Goal: Task Accomplishment & Management: Complete application form

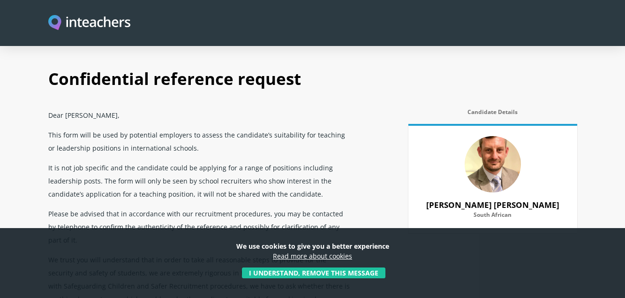
select select "2022"
select select "Yes"
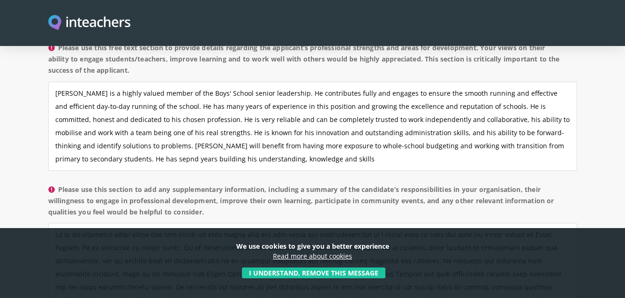
scroll to position [694, 0]
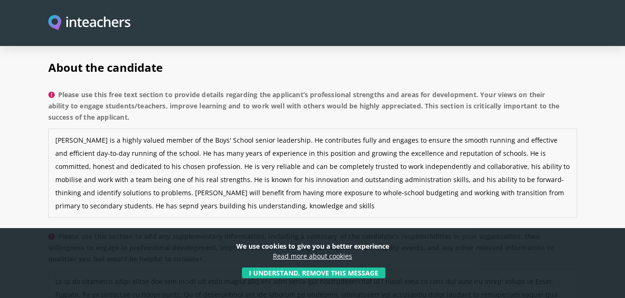
click at [450, 128] on textarea "[PERSON_NAME] is a highly valued member of the Boys' School senior leadership. …" at bounding box center [312, 172] width 529 height 89
click at [487, 128] on textarea "[PERSON_NAME] is a highly valued member of the Boys' School senior leadership. …" at bounding box center [312, 172] width 529 height 89
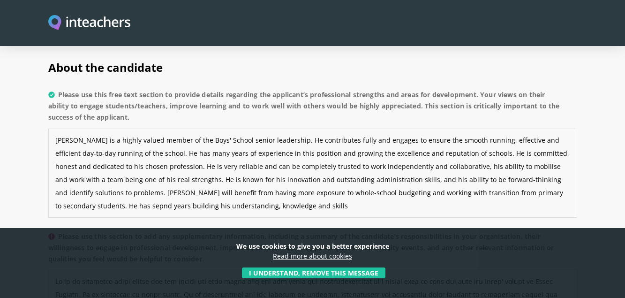
click at [73, 155] on textarea "[PERSON_NAME] is a highly valued member of the Boys' School senior leadership. …" at bounding box center [312, 172] width 529 height 89
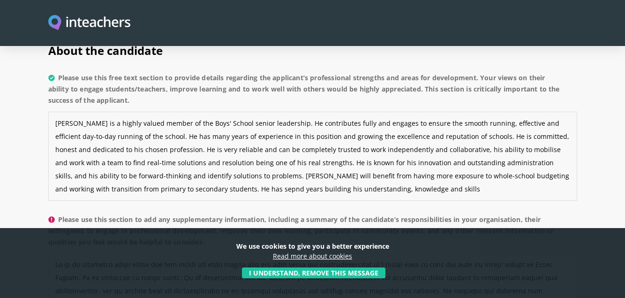
scroll to position [712, 0]
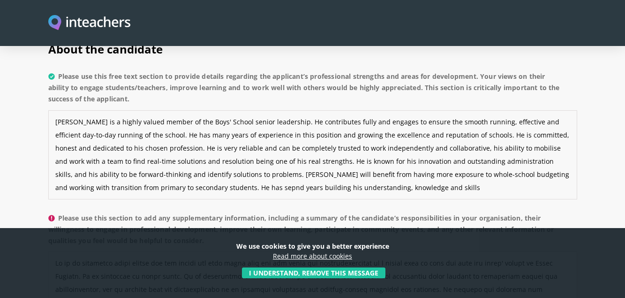
click at [185, 162] on textarea "[PERSON_NAME] is a highly valued member of the Boys' School senior leadership. …" at bounding box center [312, 154] width 529 height 89
click at [194, 160] on textarea "[PERSON_NAME] is a highly valued member of the Boys' School senior leadership. …" at bounding box center [312, 154] width 529 height 89
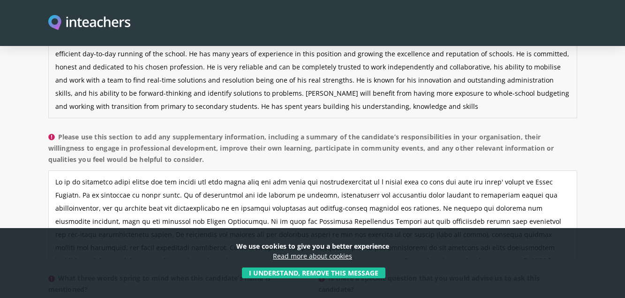
scroll to position [779, 0]
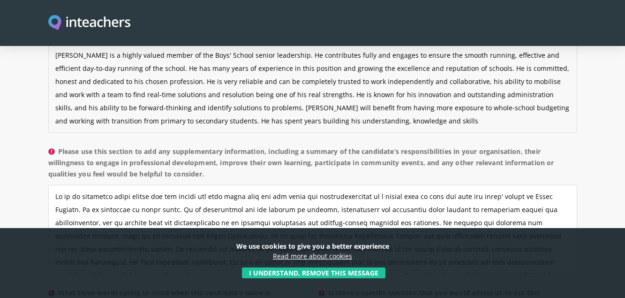
click at [210, 96] on textarea "[PERSON_NAME] is a highly valued member of the Boys' School senior leadership. …" at bounding box center [312, 88] width 529 height 89
click at [248, 95] on textarea "[PERSON_NAME] is a highly valued member of the Boys' School senior leadership. …" at bounding box center [312, 88] width 529 height 89
click at [319, 95] on textarea "[PERSON_NAME] is a highly valued member of the Boys' School senior leadership. …" at bounding box center [312, 88] width 529 height 89
click at [451, 94] on textarea "[PERSON_NAME] is a highly valued member of the Boys' School senior leadership. …" at bounding box center [312, 88] width 529 height 89
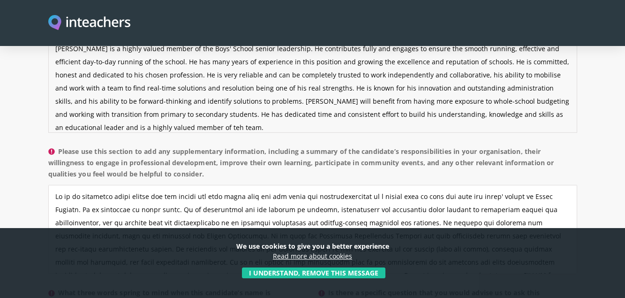
click at [123, 103] on textarea "[PERSON_NAME] is a highly valued member of the Boys' School senior leadership. …" at bounding box center [312, 88] width 529 height 89
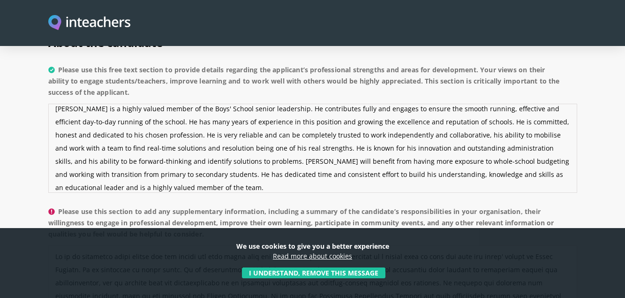
scroll to position [683, 0]
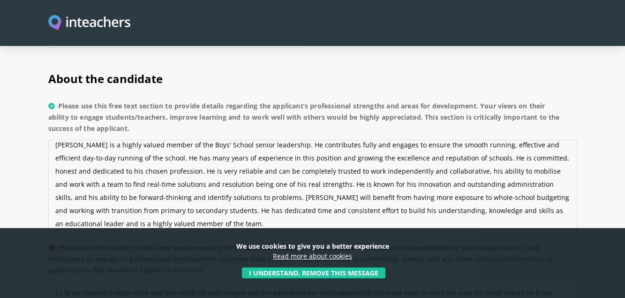
click at [161, 140] on textarea "[PERSON_NAME] is a highly valued member of the Boys' School senior leadership. …" at bounding box center [312, 184] width 529 height 89
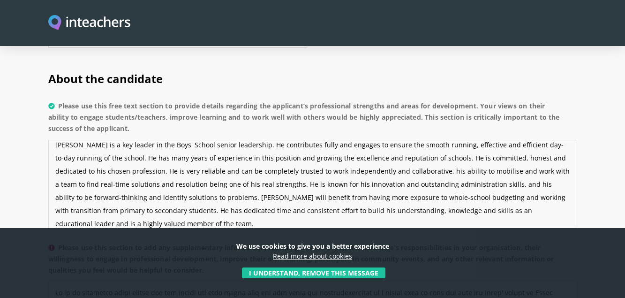
click at [206, 140] on textarea "[PERSON_NAME] is a key leader in the Boys' School senior leadership. He contrib…" at bounding box center [312, 184] width 529 height 89
click at [164, 140] on textarea "[PERSON_NAME] is a key leader in the Boys' School leadership. He contributes fu…" at bounding box center [312, 184] width 529 height 89
click at [149, 140] on textarea "[PERSON_NAME] is a key leader in the Boys' and Girls' School leadership. He con…" at bounding box center [312, 184] width 529 height 89
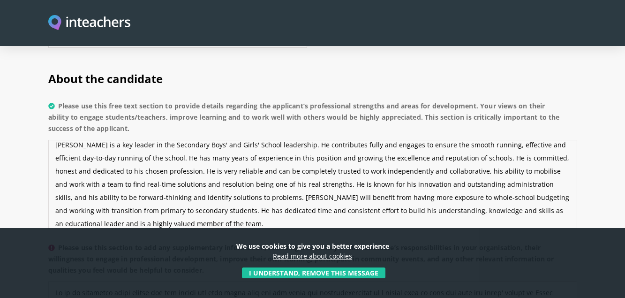
click at [197, 140] on textarea "[PERSON_NAME] is a key leader in the Secondary Boys' and Girls' School leadersh…" at bounding box center [312, 184] width 529 height 89
click at [295, 140] on textarea "[PERSON_NAME] is a key leader in the Secondary Boys and Girls' School leadershi…" at bounding box center [312, 184] width 529 height 89
click at [295, 159] on textarea "[PERSON_NAME] is a key leader in the Secondary Boys and Girls' School leadershi…" at bounding box center [312, 184] width 529 height 89
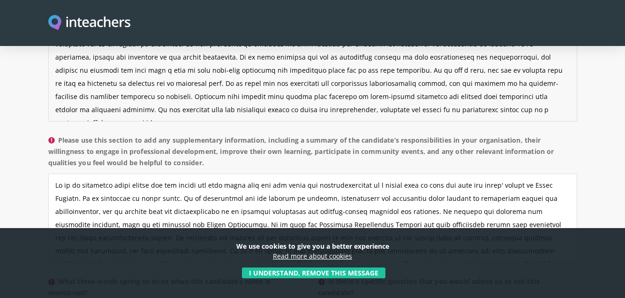
scroll to position [788, 0]
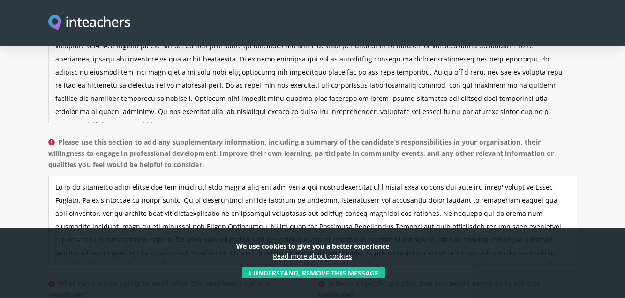
click at [339, 74] on textarea "Please use this free text section to provide details regarding the applicant’s …" at bounding box center [312, 78] width 529 height 89
click at [554, 72] on textarea "Please use this free text section to provide details regarding the applicant’s …" at bounding box center [312, 78] width 529 height 89
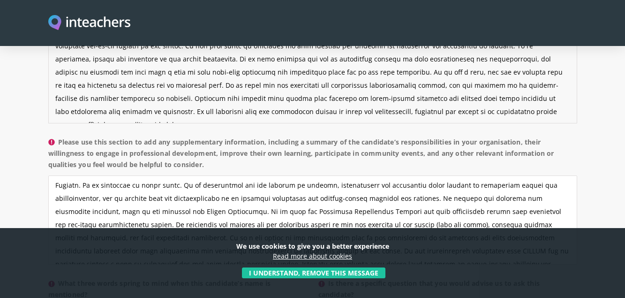
type textarea "[PERSON_NAME] is a key leader in the Secondary Boys and Girls' School leadershi…"
click at [157, 175] on textarea "Please use this section to add any supplementary information, including a summa…" at bounding box center [312, 219] width 529 height 89
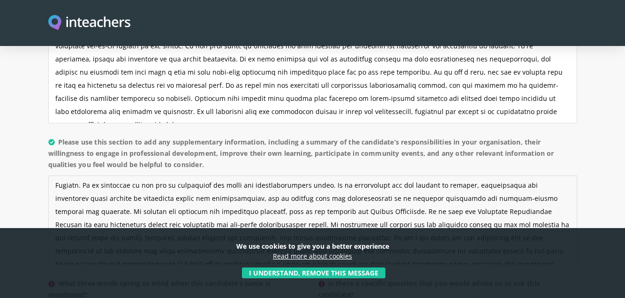
click at [315, 175] on textarea "Please use this section to add any supplementary information, including a summa…" at bounding box center [312, 219] width 529 height 89
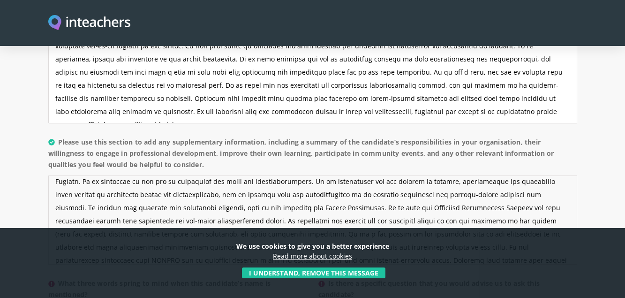
scroll to position [18, 0]
click at [198, 175] on textarea "Please use this section to add any supplementary information, including a summa…" at bounding box center [312, 219] width 529 height 89
click at [204, 195] on textarea "Please use this section to add any supplementary information, including a summa…" at bounding box center [312, 219] width 529 height 89
click at [194, 175] on textarea "Please use this section to add any supplementary information, including a summa…" at bounding box center [312, 219] width 529 height 89
click at [185, 195] on textarea "Please use this section to add any supplementary information, including a summa…" at bounding box center [312, 219] width 529 height 89
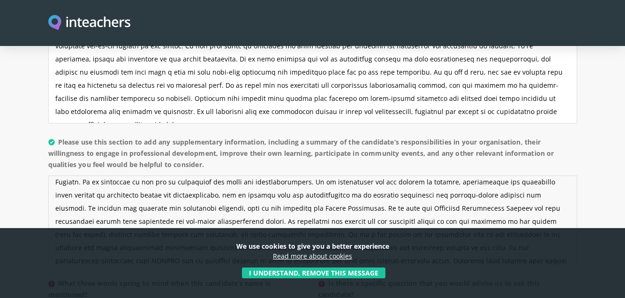
click at [210, 175] on textarea "Please use this section to add any supplementary information, including a summa…" at bounding box center [312, 219] width 529 height 89
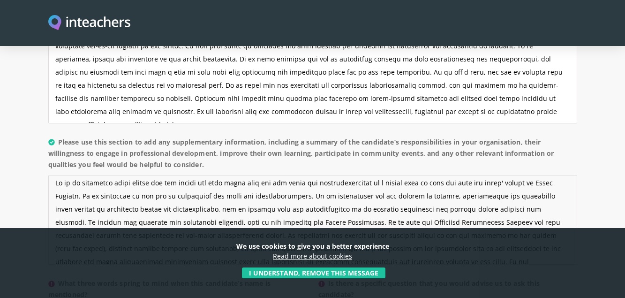
scroll to position [3, 0]
click at [401, 175] on textarea "Please use this section to add any supplementary information, including a summa…" at bounding box center [312, 219] width 529 height 89
click at [535, 175] on textarea "Please use this section to add any supplementary information, including a summa…" at bounding box center [312, 219] width 529 height 89
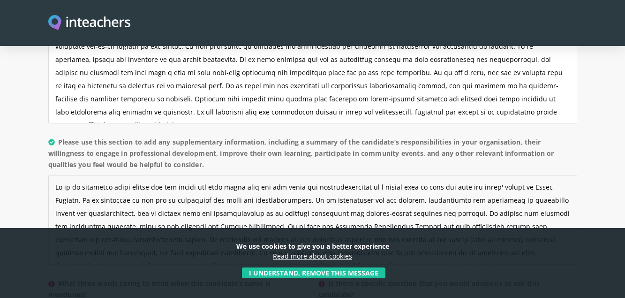
scroll to position [13, 0]
type textarea "He is an excellent phase leader who has worked for many years with all the role…"
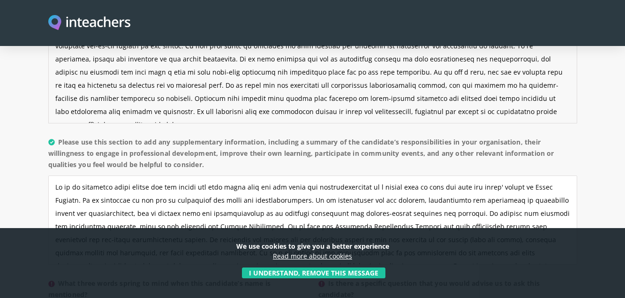
click at [287, 72] on textarea "Please use this free text section to provide details regarding the applicant’s …" at bounding box center [312, 78] width 529 height 89
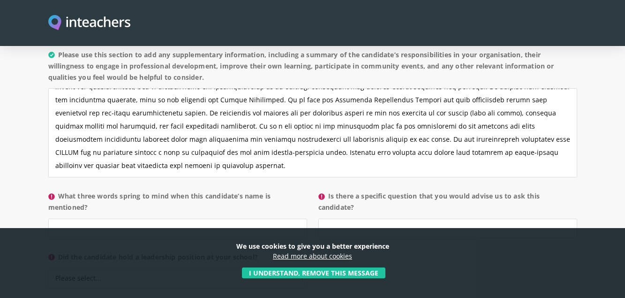
scroll to position [950, 0]
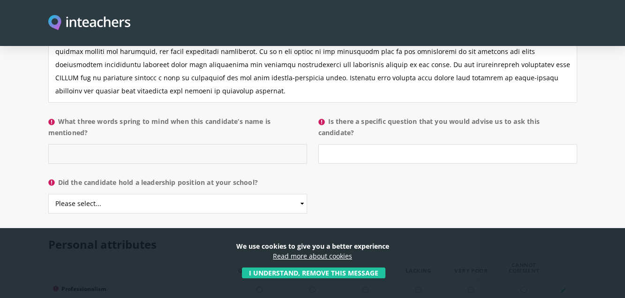
click at [111, 144] on input "What three words spring to mind when this candidate’s name is mentioned?" at bounding box center [177, 154] width 259 height 20
type input "dedicated, solution-focussed, visionary"
click at [351, 144] on input "Is there a specific question that you would advise us to ask this candidate?" at bounding box center [447, 154] width 259 height 20
click at [299, 194] on select "Please select... Yes No" at bounding box center [177, 204] width 259 height 20
select select "Yes"
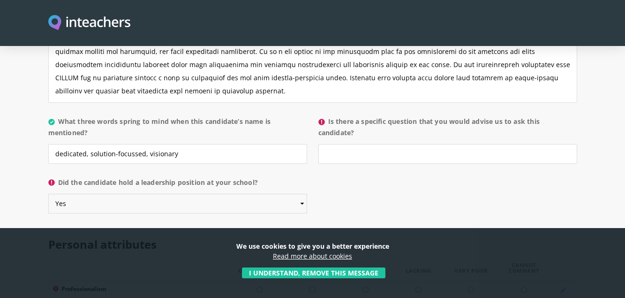
click at [48, 194] on select "Please select... Yes No" at bounding box center [177, 204] width 259 height 20
click at [349, 144] on input "Is there a specific question that you would advise us to ask this candidate?" at bounding box center [447, 154] width 259 height 20
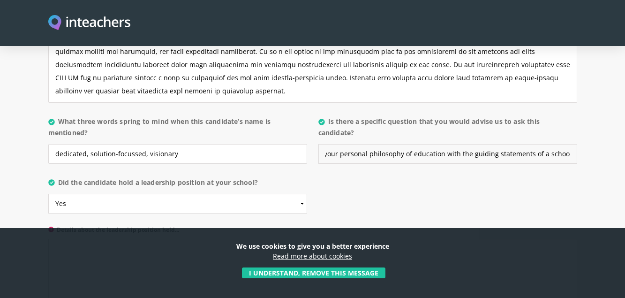
scroll to position [0, 0]
drag, startPoint x: 572, startPoint y: 128, endPoint x: 310, endPoint y: 123, distance: 262.1
click at [310, 112] on div "What three words spring to mind when this candidate’s name is mentioned? dedica…" at bounding box center [312, 112] width 529 height 0
type input "How do you align your personal philosophy of education with the guiding stateme…"
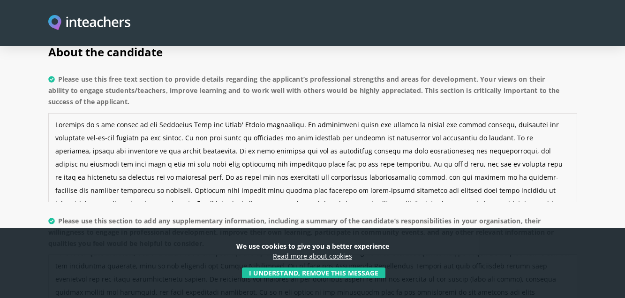
scroll to position [13, 0]
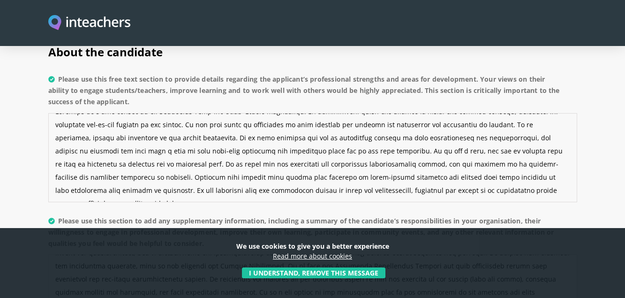
drag, startPoint x: 56, startPoint y: 97, endPoint x: 91, endPoint y: 183, distance: 93.7
click at [91, 183] on p "Please use this free text section to provide details regarding the applicant’s …" at bounding box center [312, 141] width 529 height 142
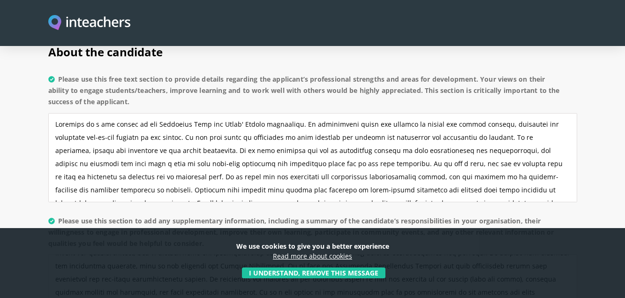
scroll to position [0, 0]
click at [193, 113] on textarea "Please use this free text section to provide details regarding the applicant’s …" at bounding box center [312, 157] width 529 height 89
click at [195, 113] on textarea "Please use this free text section to provide details regarding the applicant’s …" at bounding box center [312, 157] width 529 height 89
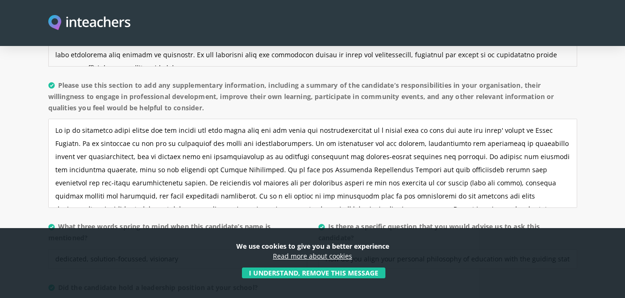
type textarea "[PERSON_NAME] is a key leader in the Secondary Boys' and Girls' School leadersh…"
click at [58, 119] on textarea "Please use this section to add any supplementary information, including a summa…" at bounding box center [312, 163] width 529 height 89
drag, startPoint x: 58, startPoint y: 104, endPoint x: 66, endPoint y: 111, distance: 10.6
click at [66, 119] on textarea "Please use this section to add any supplementary information, including a summa…" at bounding box center [312, 163] width 529 height 89
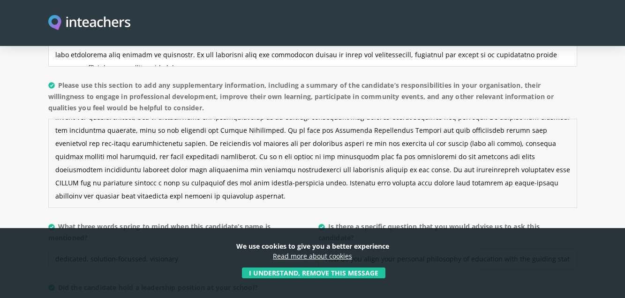
drag, startPoint x: 55, startPoint y: 104, endPoint x: 299, endPoint y: 188, distance: 258.4
click at [299, 188] on p "Please use this section to add any supplementary information, including a summa…" at bounding box center [312, 147] width 529 height 142
click at [190, 134] on textarea "Please use this section to add any supplementary information, including a summa…" at bounding box center [312, 163] width 529 height 89
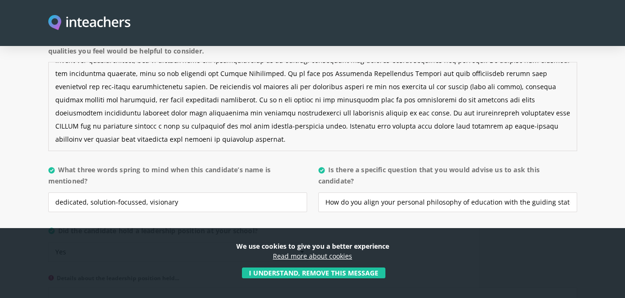
scroll to position [903, 0]
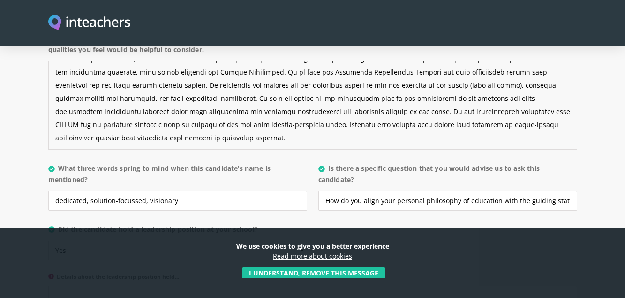
click at [100, 99] on textarea "Please use this section to add any supplementary information, including a summa…" at bounding box center [312, 104] width 529 height 89
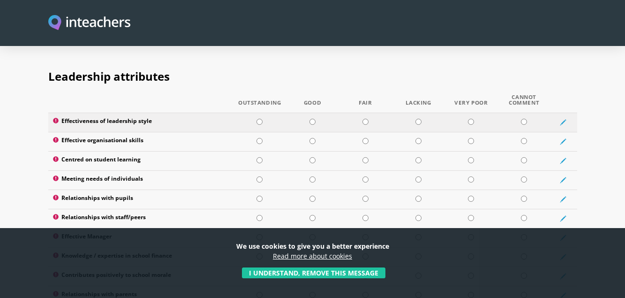
scroll to position [1244, 0]
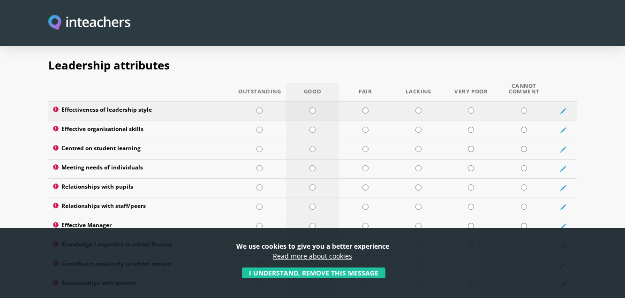
type textarea "He is an excellent phase leader who has worked for many years with all the role…"
click at [315, 107] on input "radio" at bounding box center [312, 110] width 6 height 6
radio input "true"
click at [260, 127] on input "radio" at bounding box center [259, 130] width 6 height 6
radio input "true"
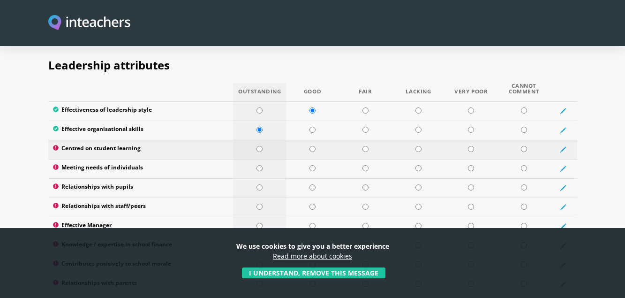
click at [259, 146] on input "radio" at bounding box center [259, 149] width 6 height 6
radio input "true"
click at [312, 165] on input "radio" at bounding box center [312, 168] width 6 height 6
radio input "true"
click at [258, 184] on input "radio" at bounding box center [259, 187] width 6 height 6
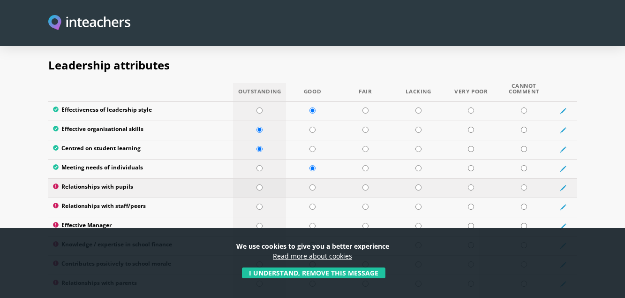
radio input "true"
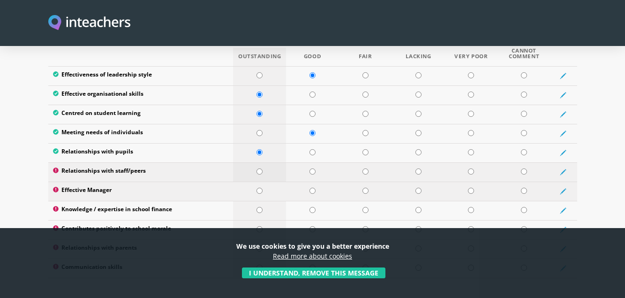
scroll to position [1288, 0]
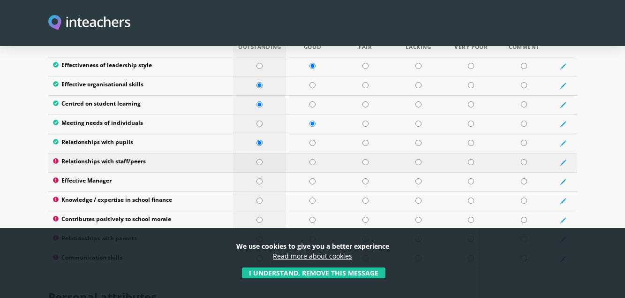
click at [257, 159] on input "radio" at bounding box center [259, 162] width 6 height 6
radio input "true"
click at [259, 178] on input "radio" at bounding box center [259, 181] width 6 height 6
radio input "true"
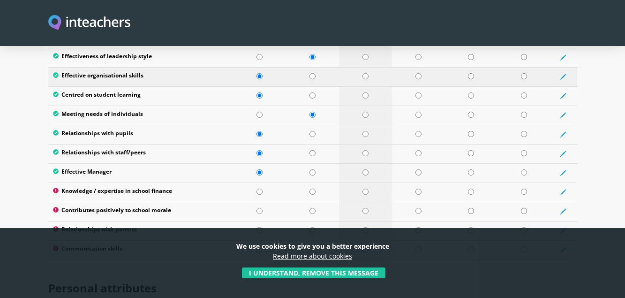
scroll to position [1336, 0]
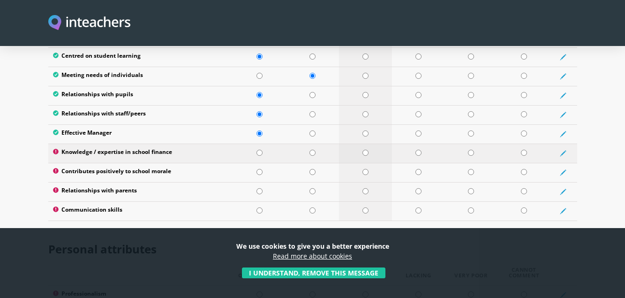
click at [365, 150] on input "radio" at bounding box center [365, 153] width 6 height 6
radio input "true"
click at [258, 169] on input "radio" at bounding box center [259, 172] width 6 height 6
radio input "true"
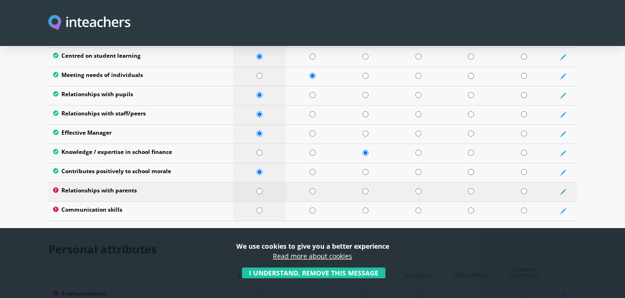
click at [261, 188] on input "radio" at bounding box center [259, 191] width 6 height 6
radio input "true"
click at [312, 207] on input "radio" at bounding box center [312, 210] width 6 height 6
radio input "true"
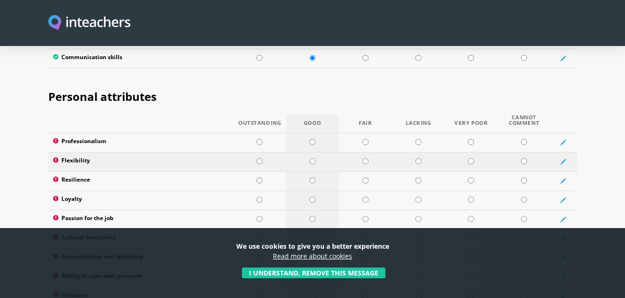
scroll to position [1490, 0]
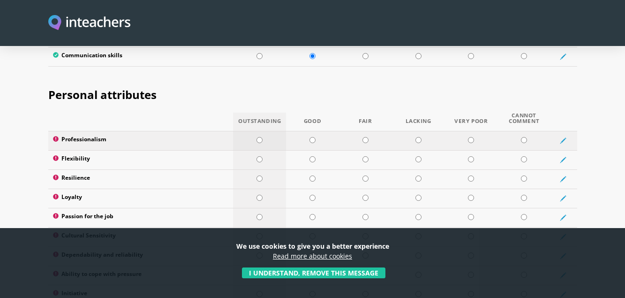
click at [260, 137] on input "radio" at bounding box center [259, 140] width 6 height 6
radio input "true"
click at [313, 156] on input "radio" at bounding box center [312, 159] width 6 height 6
radio input "true"
click at [261, 175] on input "radio" at bounding box center [259, 178] width 6 height 6
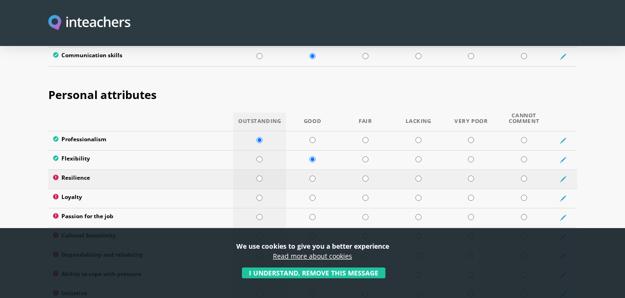
radio input "true"
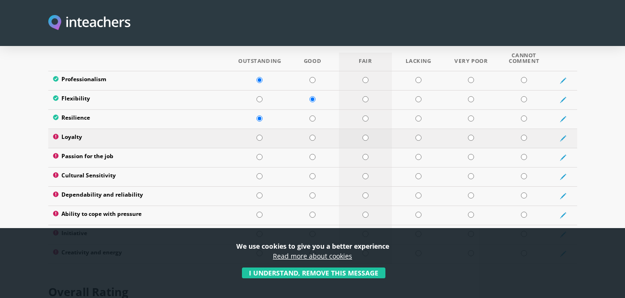
scroll to position [1551, 0]
click at [259, 134] on input "radio" at bounding box center [259, 137] width 6 height 6
radio input "true"
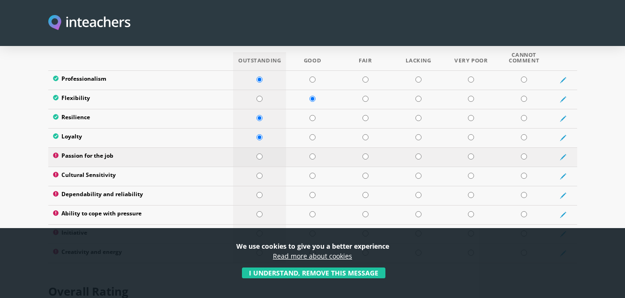
click at [260, 153] on input "radio" at bounding box center [259, 156] width 6 height 6
radio input "true"
click at [312, 172] on input "radio" at bounding box center [312, 175] width 6 height 6
radio input "true"
click at [260, 172] on input "radio" at bounding box center [259, 175] width 6 height 6
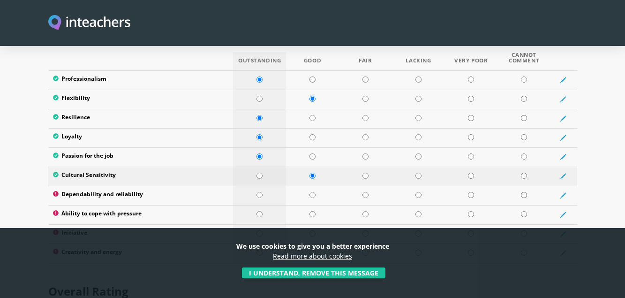
radio input "true"
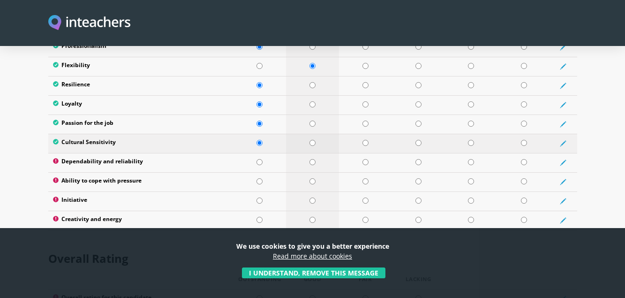
scroll to position [1584, 0]
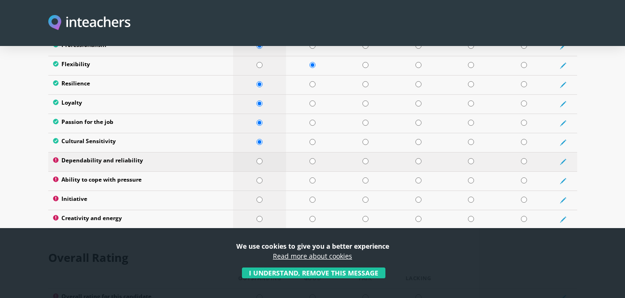
click at [258, 158] on input "radio" at bounding box center [259, 161] width 6 height 6
radio input "true"
click at [311, 177] on input "radio" at bounding box center [312, 180] width 6 height 6
radio input "true"
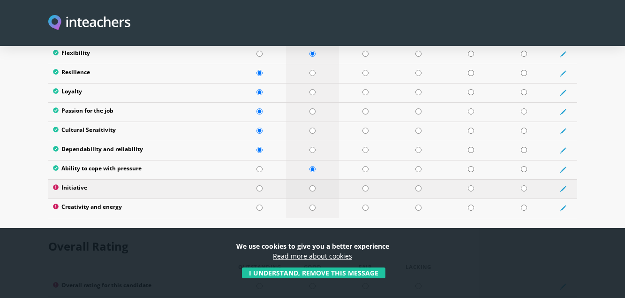
scroll to position [1598, 0]
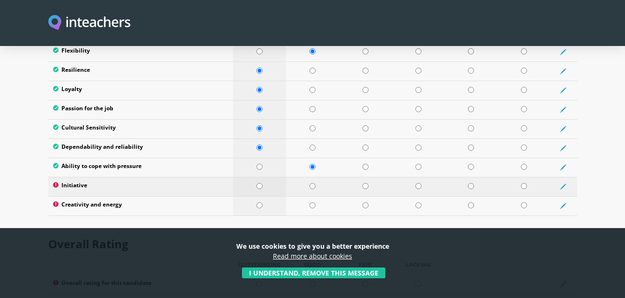
click at [259, 183] on input "radio" at bounding box center [259, 186] width 6 height 6
radio input "true"
click at [312, 202] on input "radio" at bounding box center [312, 205] width 6 height 6
radio input "true"
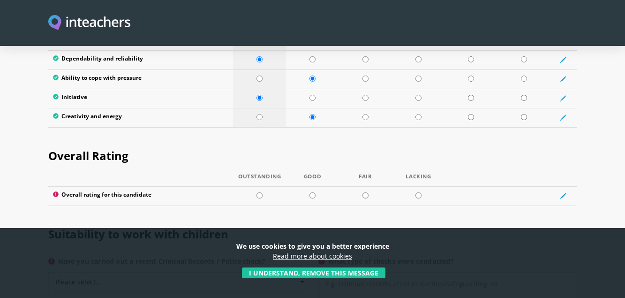
scroll to position [1705, 0]
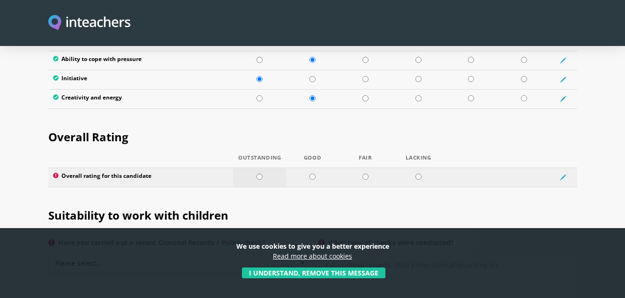
click at [257, 173] on input "radio" at bounding box center [259, 176] width 6 height 6
radio input "true"
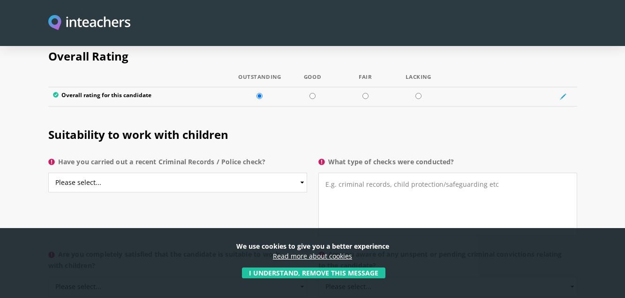
scroll to position [1790, 0]
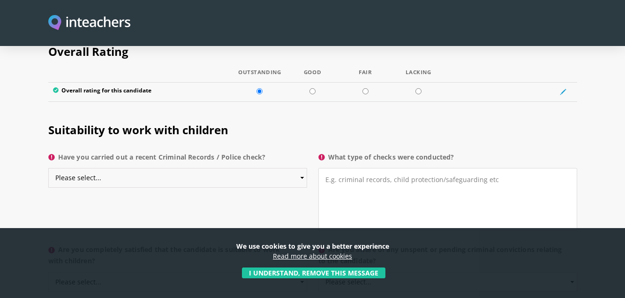
click at [301, 168] on select "Please select... Yes No Do not know" at bounding box center [177, 178] width 259 height 20
select select "Yes"
click at [48, 168] on select "Please select... Yes No Do not know" at bounding box center [177, 178] width 259 height 20
click at [374, 168] on textarea "What type of checks were conducted?" at bounding box center [447, 199] width 259 height 63
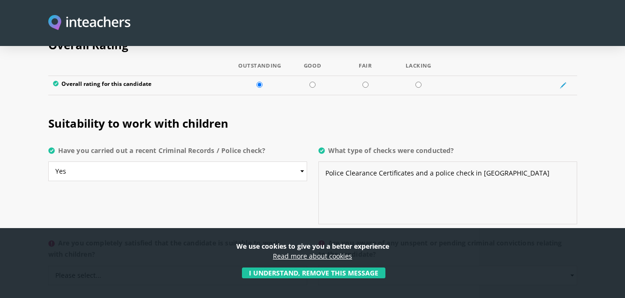
scroll to position [1941, 0]
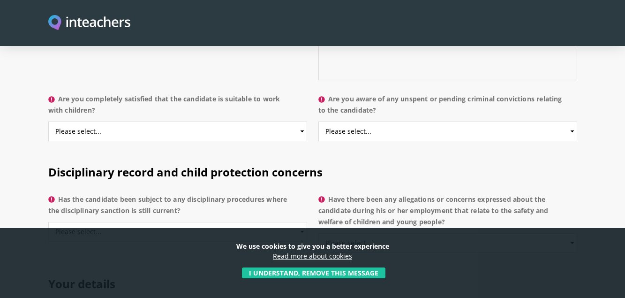
type textarea "Police Clearance Certificates and a police check in [GEOGRAPHIC_DATA]"
click at [294, 121] on select "Please select... Yes No Do not know" at bounding box center [177, 131] width 259 height 20
select select "Yes"
click at [48, 121] on select "Please select... Yes No Do not know" at bounding box center [177, 131] width 259 height 20
click at [563, 121] on select "Please select... Yes No Do not know" at bounding box center [447, 131] width 259 height 20
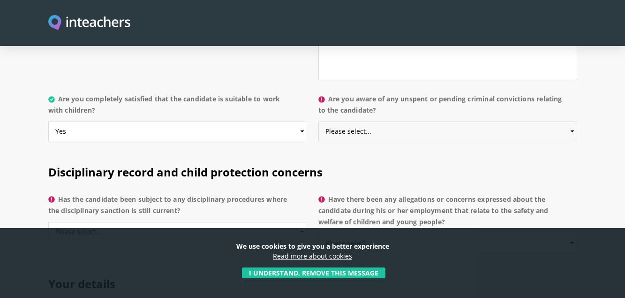
select select "No"
click at [318, 121] on select "Please select... Yes No Do not know" at bounding box center [447, 131] width 259 height 20
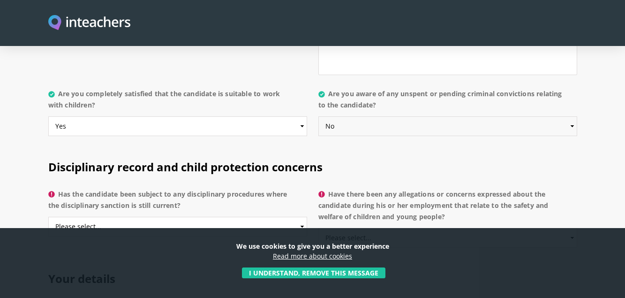
scroll to position [2005, 0]
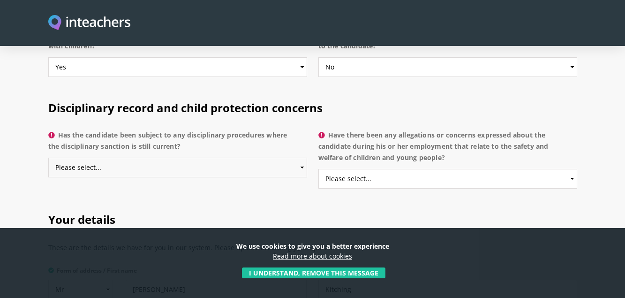
click at [297, 157] on select "Please select... Yes No Do not know" at bounding box center [177, 167] width 259 height 20
select select "No"
click at [48, 157] on select "Please select... Yes No Do not know" at bounding box center [177, 167] width 259 height 20
click at [565, 169] on select "Please select... Yes No Do not know" at bounding box center [447, 179] width 259 height 20
select select "No"
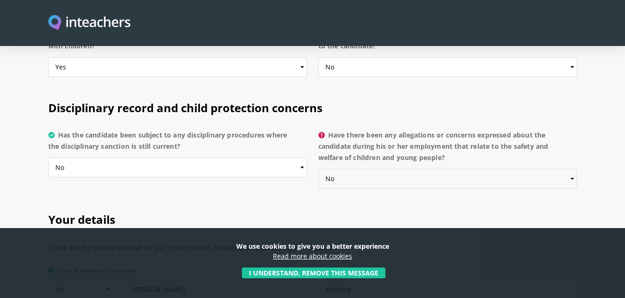
click at [318, 169] on select "Please select... Yes No Do not know" at bounding box center [447, 179] width 259 height 20
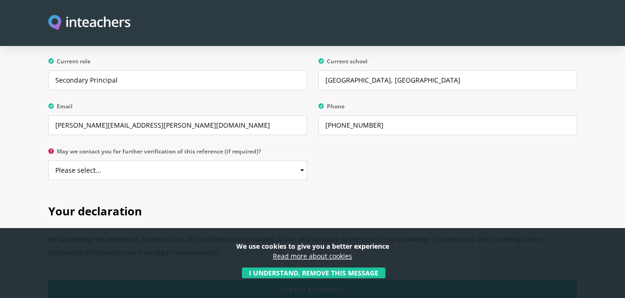
scroll to position [2291, 0]
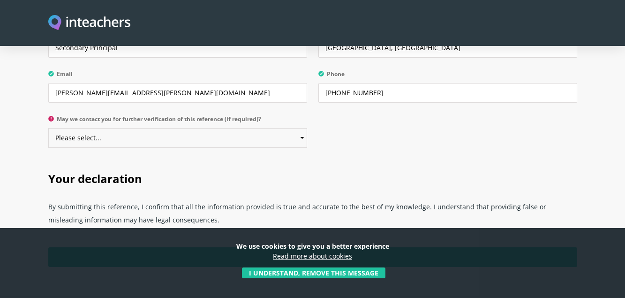
click at [296, 128] on select "Please select... Yes No" at bounding box center [177, 138] width 259 height 20
select select "Yes"
click at [48, 128] on select "Please select... Yes No" at bounding box center [177, 138] width 259 height 20
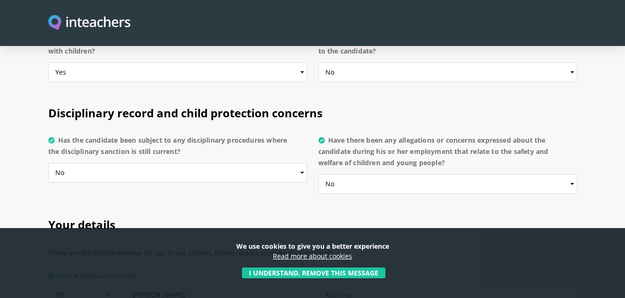
scroll to position [1799, 0]
